Goal: Task Accomplishment & Management: Complete application form

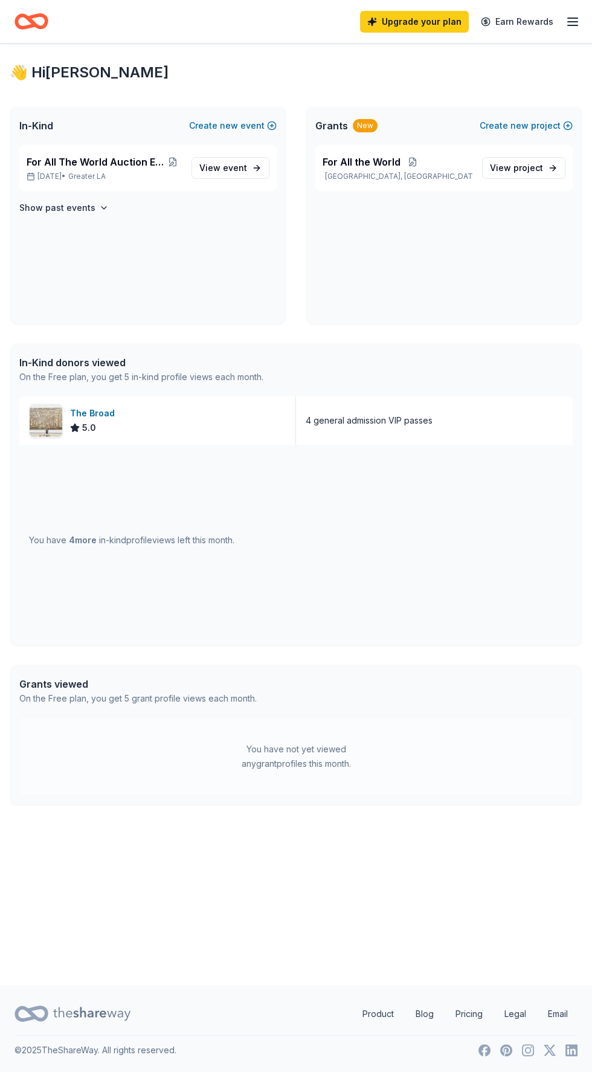
click at [413, 569] on div "You have 4 more in-kind profile views left this month." at bounding box center [295, 540] width 553 height 191
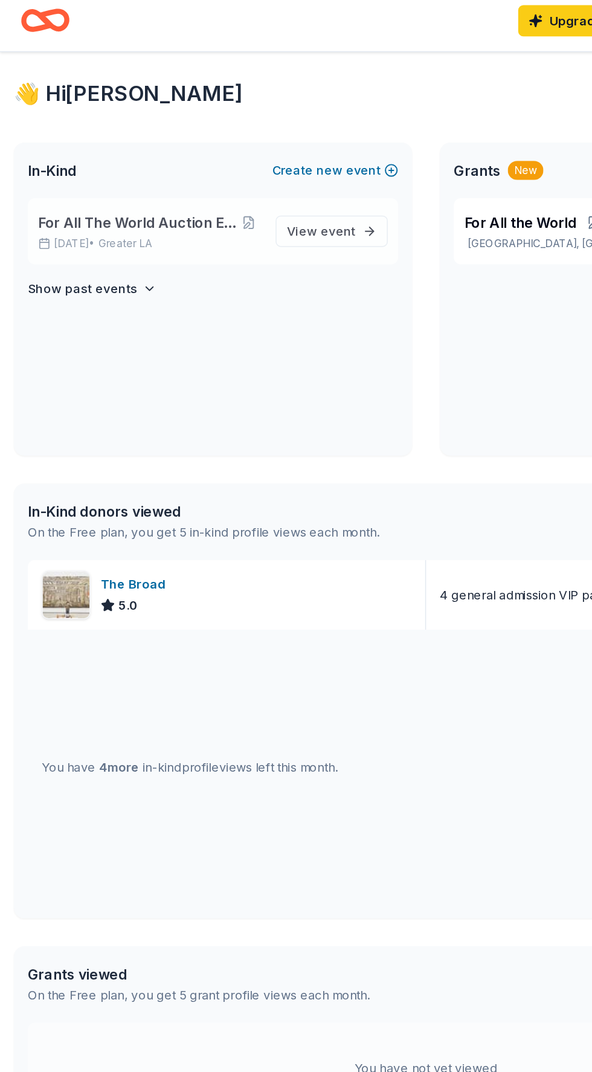
click at [157, 157] on span "For All The World Auction Extravaganza" at bounding box center [96, 162] width 138 height 14
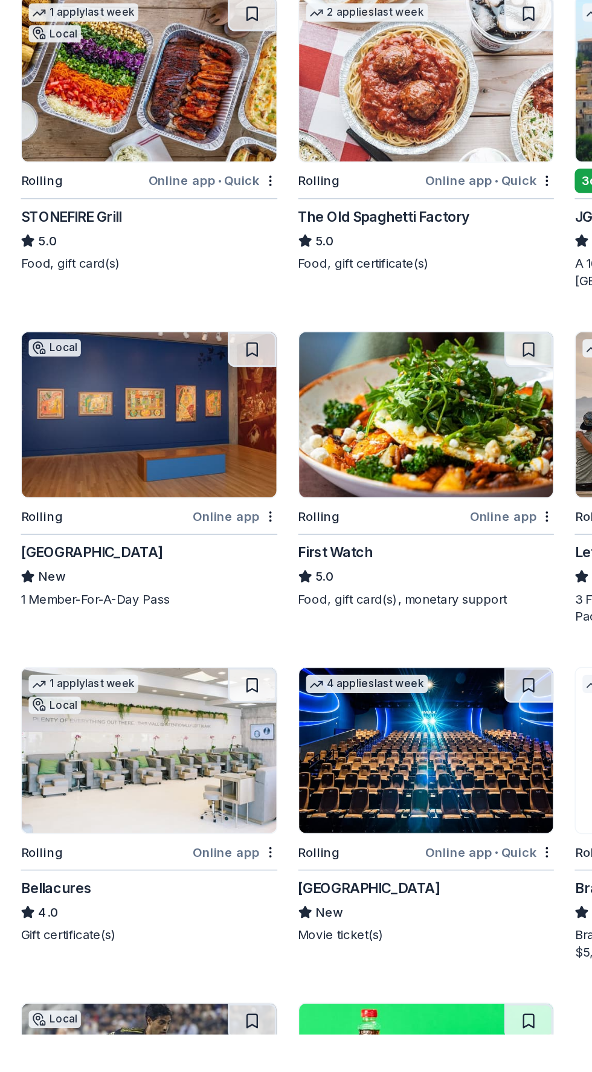
scroll to position [562, 0]
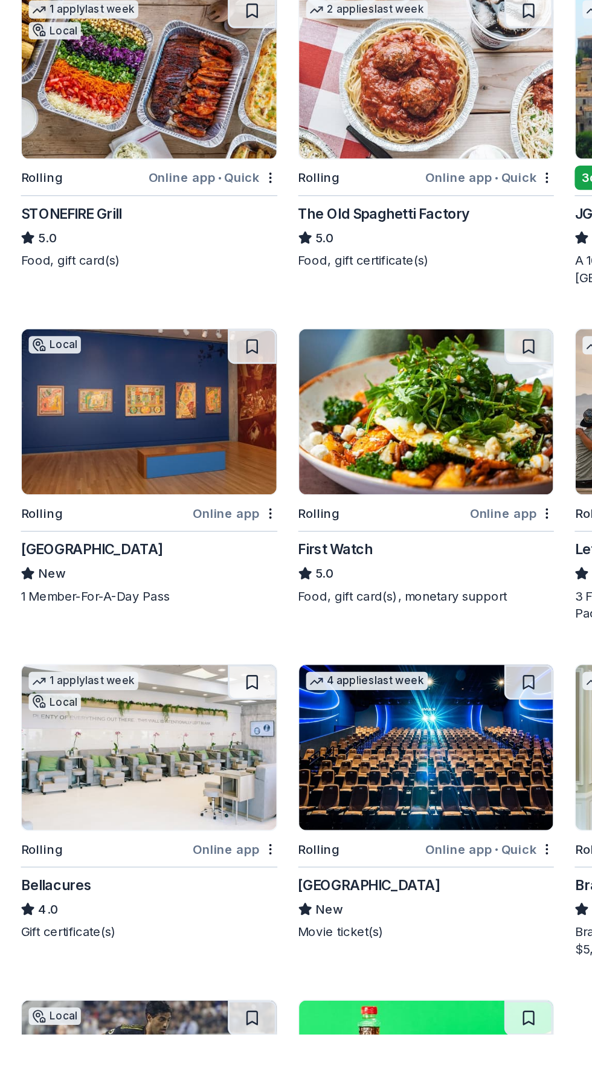
click at [94, 647] on img at bounding box center [103, 639] width 177 height 115
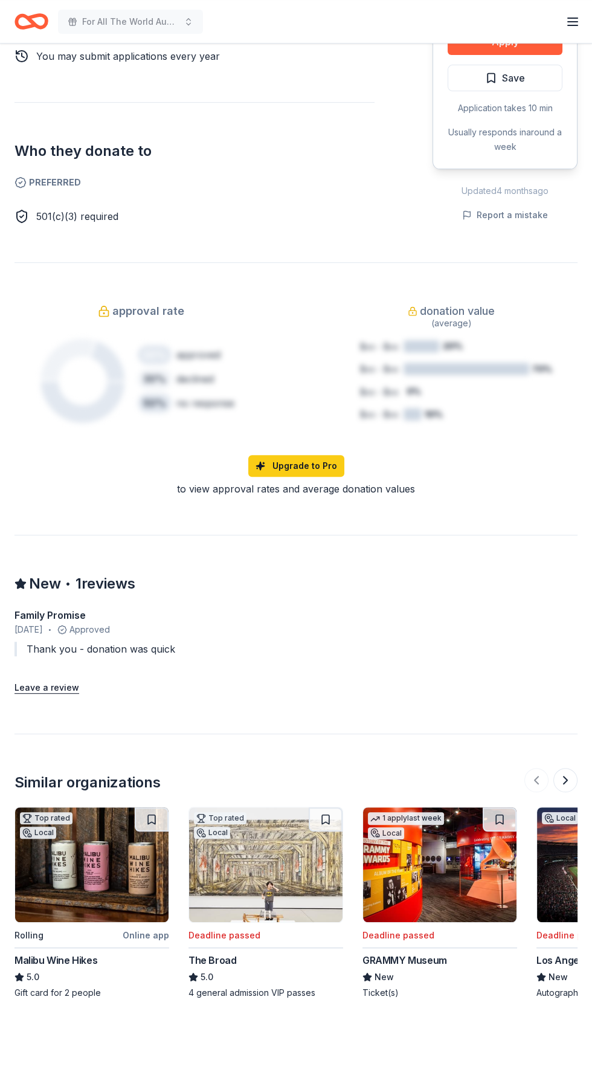
scroll to position [653, 0]
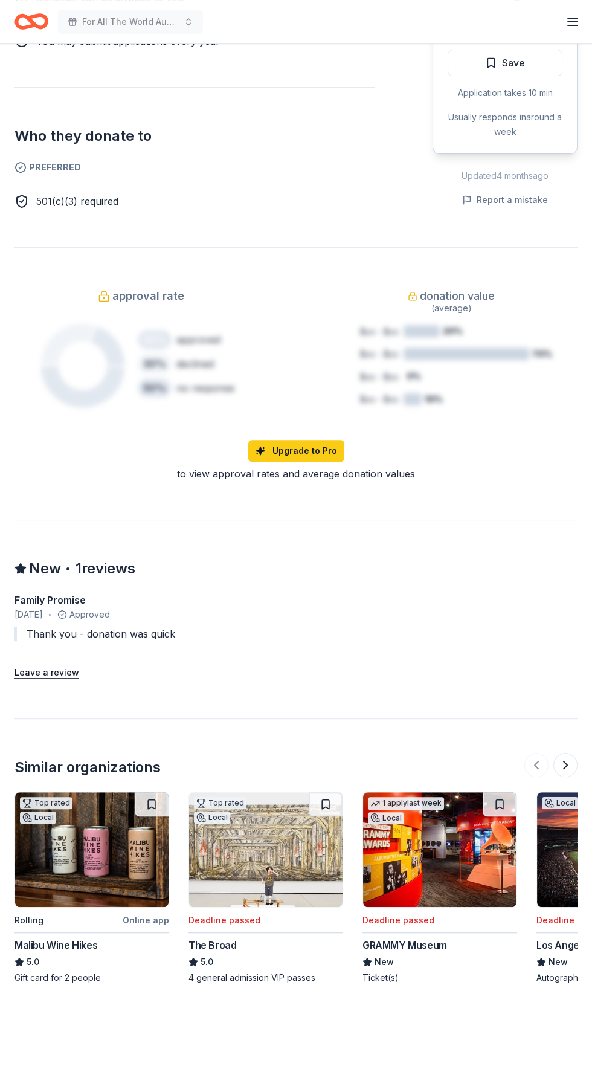
click at [438, 868] on img at bounding box center [439, 849] width 153 height 115
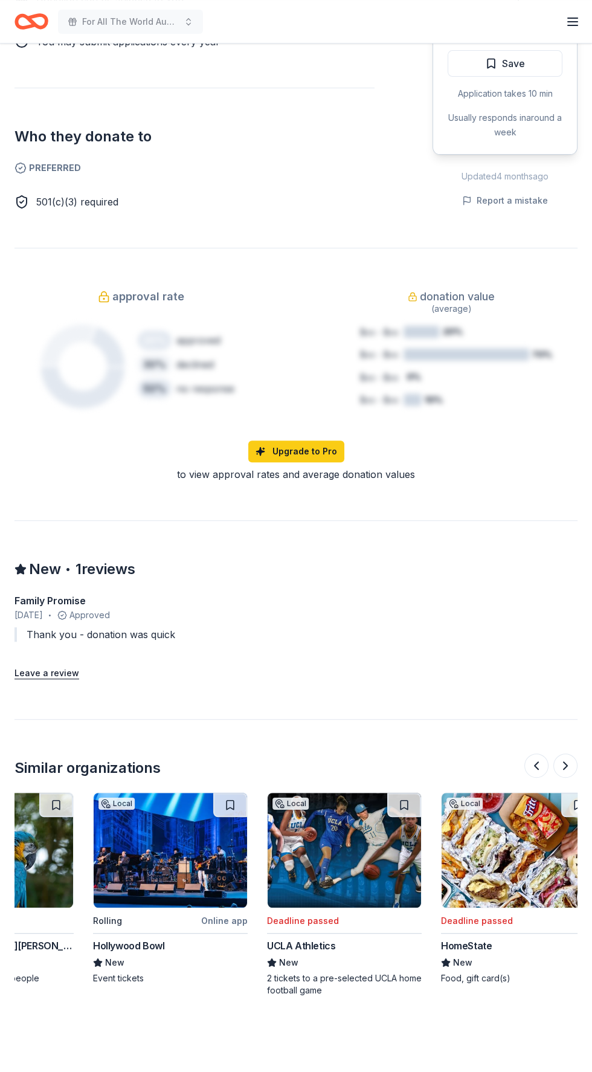
scroll to position [0, 794]
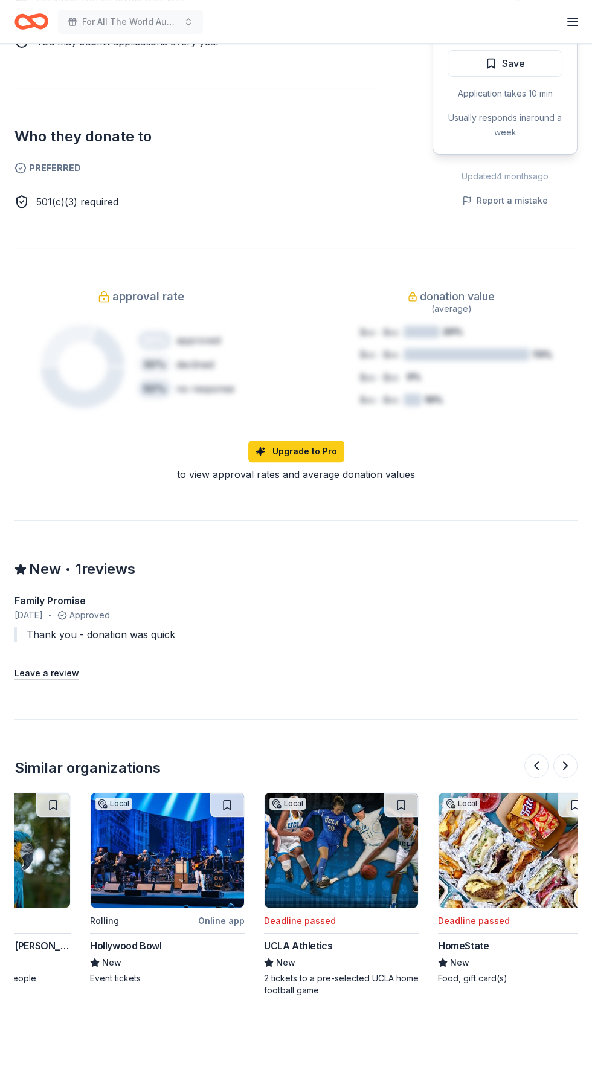
click at [155, 859] on img at bounding box center [167, 850] width 153 height 115
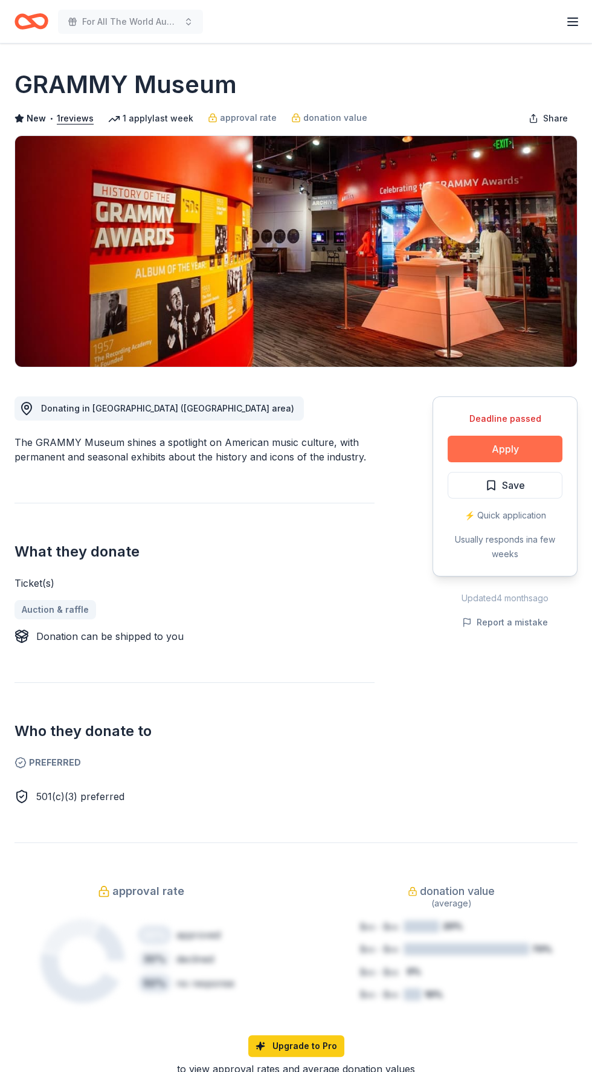
click at [515, 439] on button "Apply" at bounding box center [505, 449] width 115 height 27
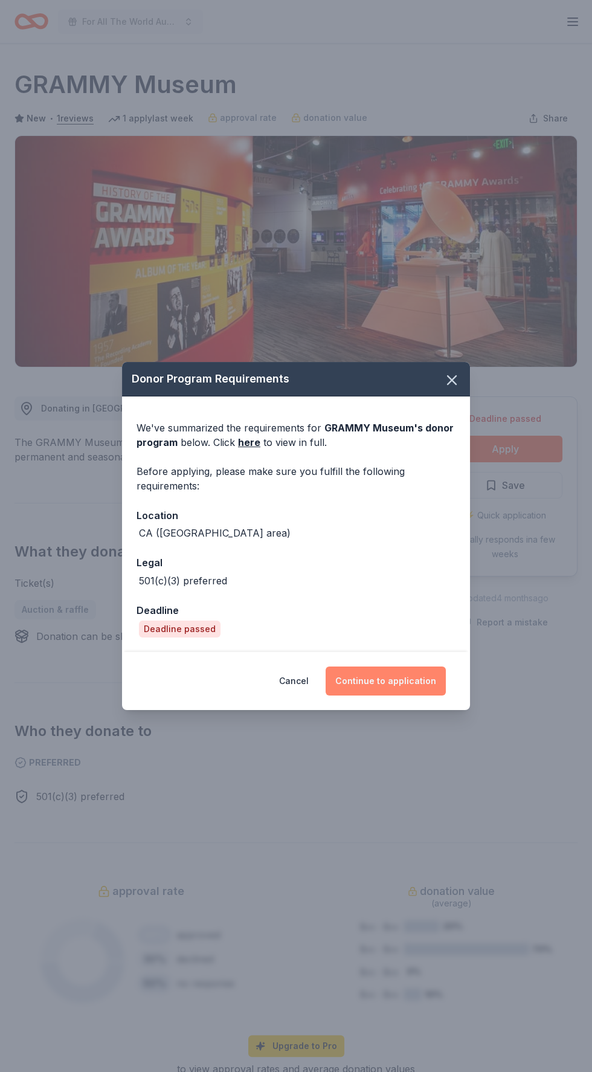
click at [419, 677] on button "Continue to application" at bounding box center [386, 680] width 120 height 29
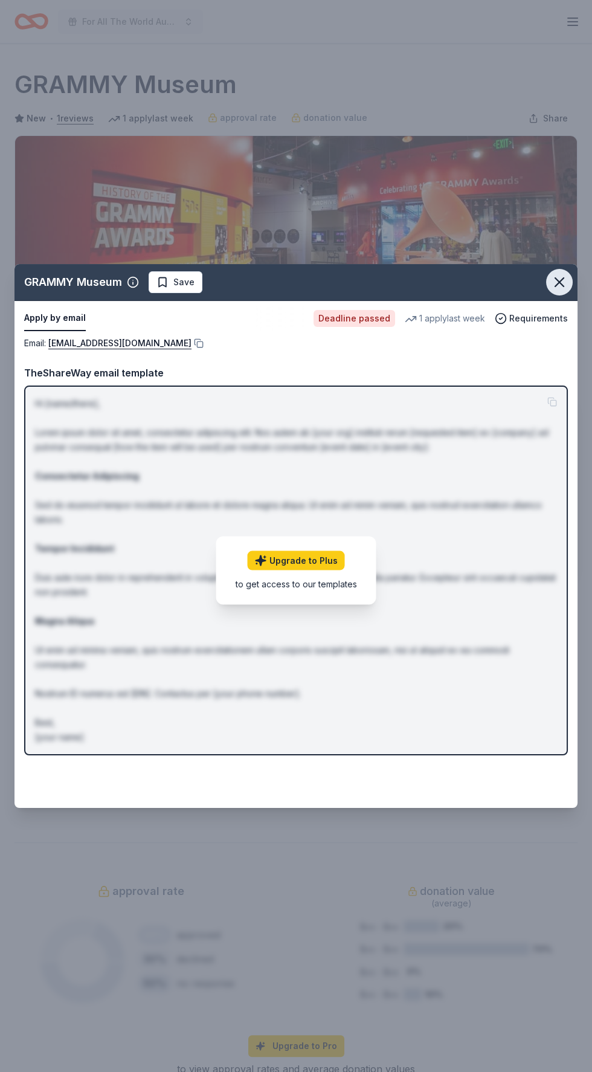
click at [559, 283] on icon "button" at bounding box center [559, 282] width 8 height 8
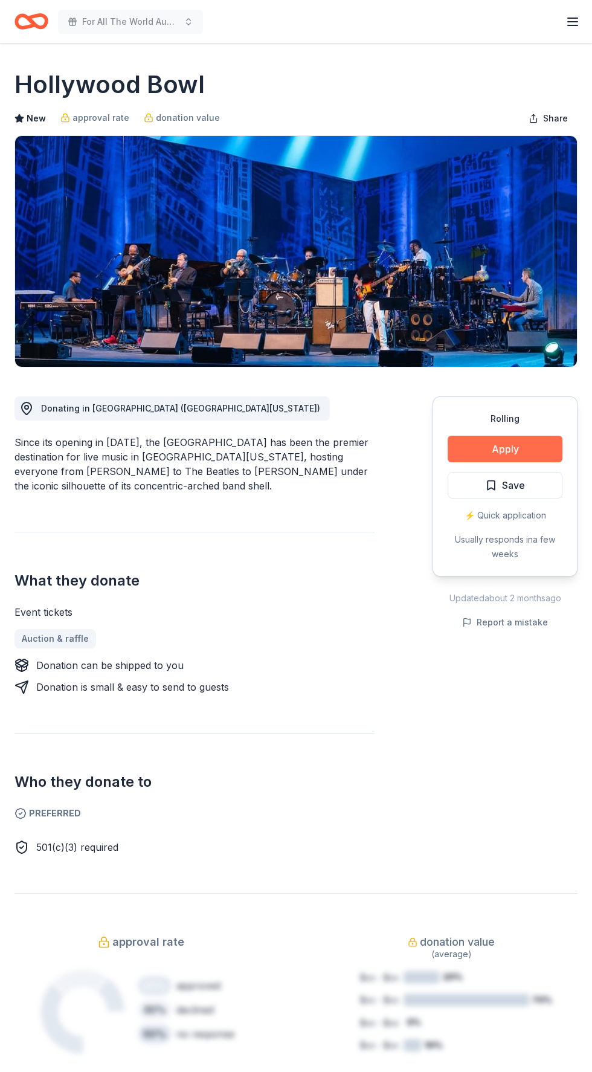
click at [517, 460] on button "Apply" at bounding box center [505, 449] width 115 height 27
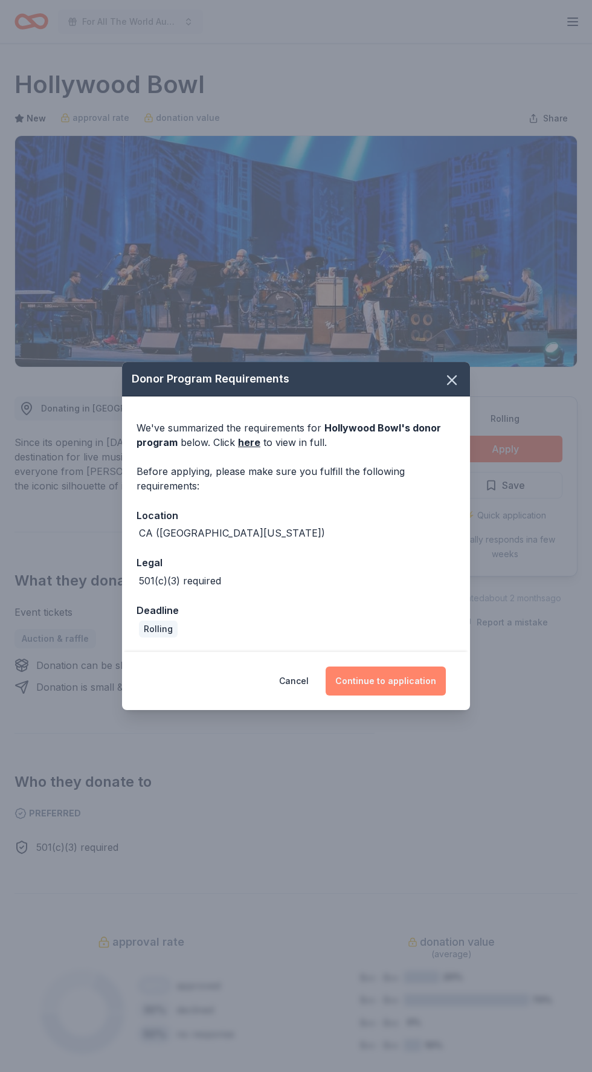
click at [408, 680] on button "Continue to application" at bounding box center [386, 680] width 120 height 29
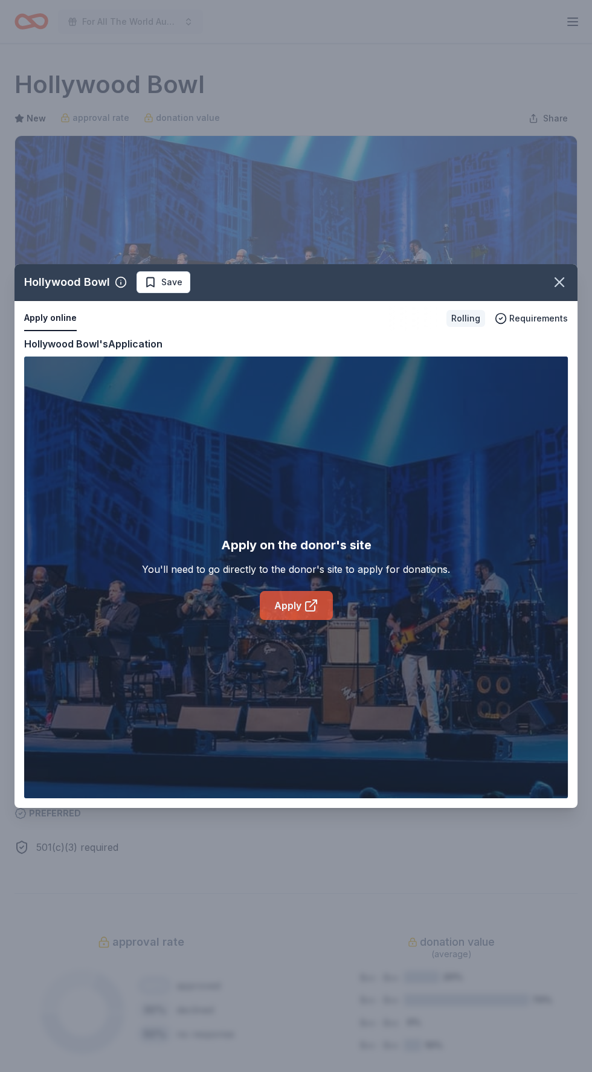
click at [310, 605] on icon at bounding box center [313, 603] width 7 height 7
